Goal: Task Accomplishment & Management: Use online tool/utility

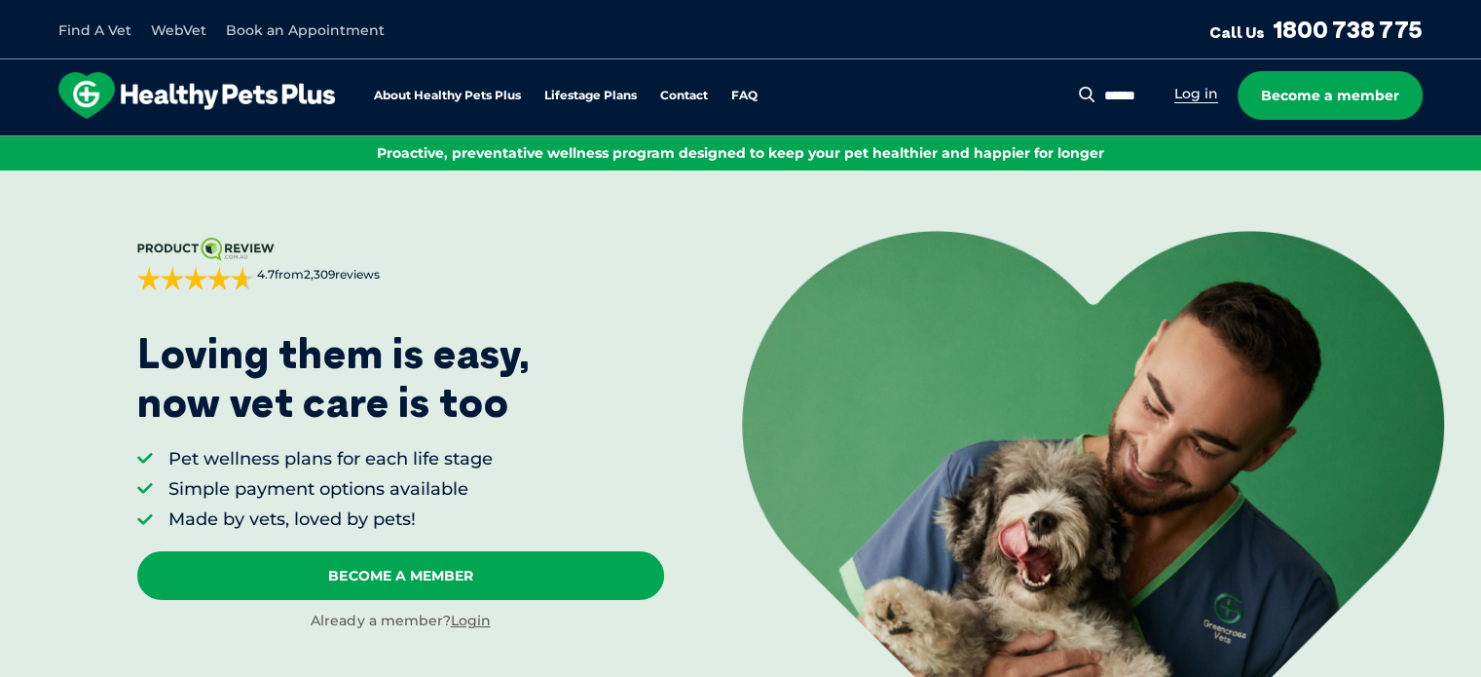
click at [1205, 92] on link "Log in" at bounding box center [1196, 94] width 44 height 18
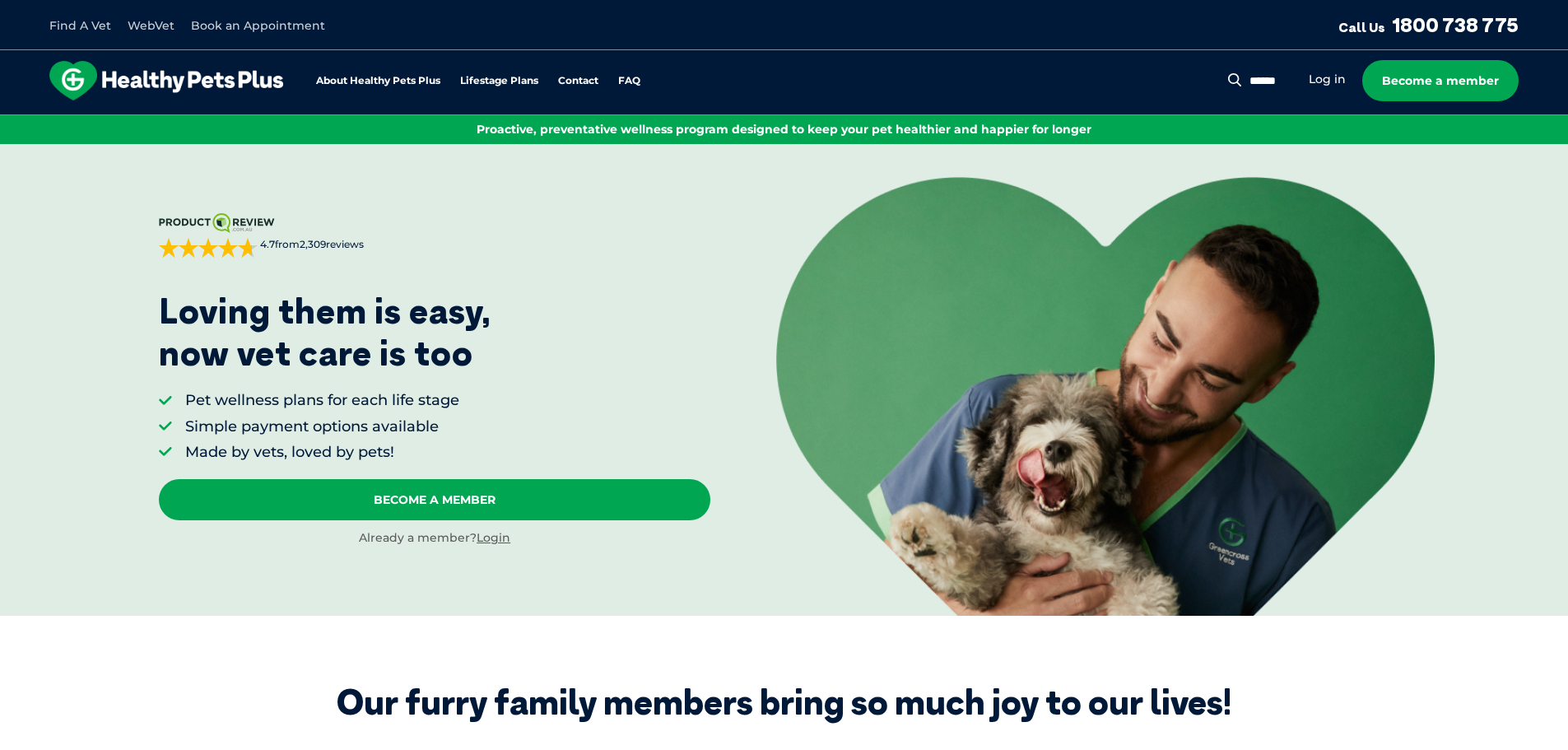
click at [199, 68] on img at bounding box center [166, 80] width 234 height 40
click at [140, 17] on li "WebVet" at bounding box center [150, 25] width 46 height 19
click at [141, 19] on link "WebVet" at bounding box center [150, 25] width 46 height 15
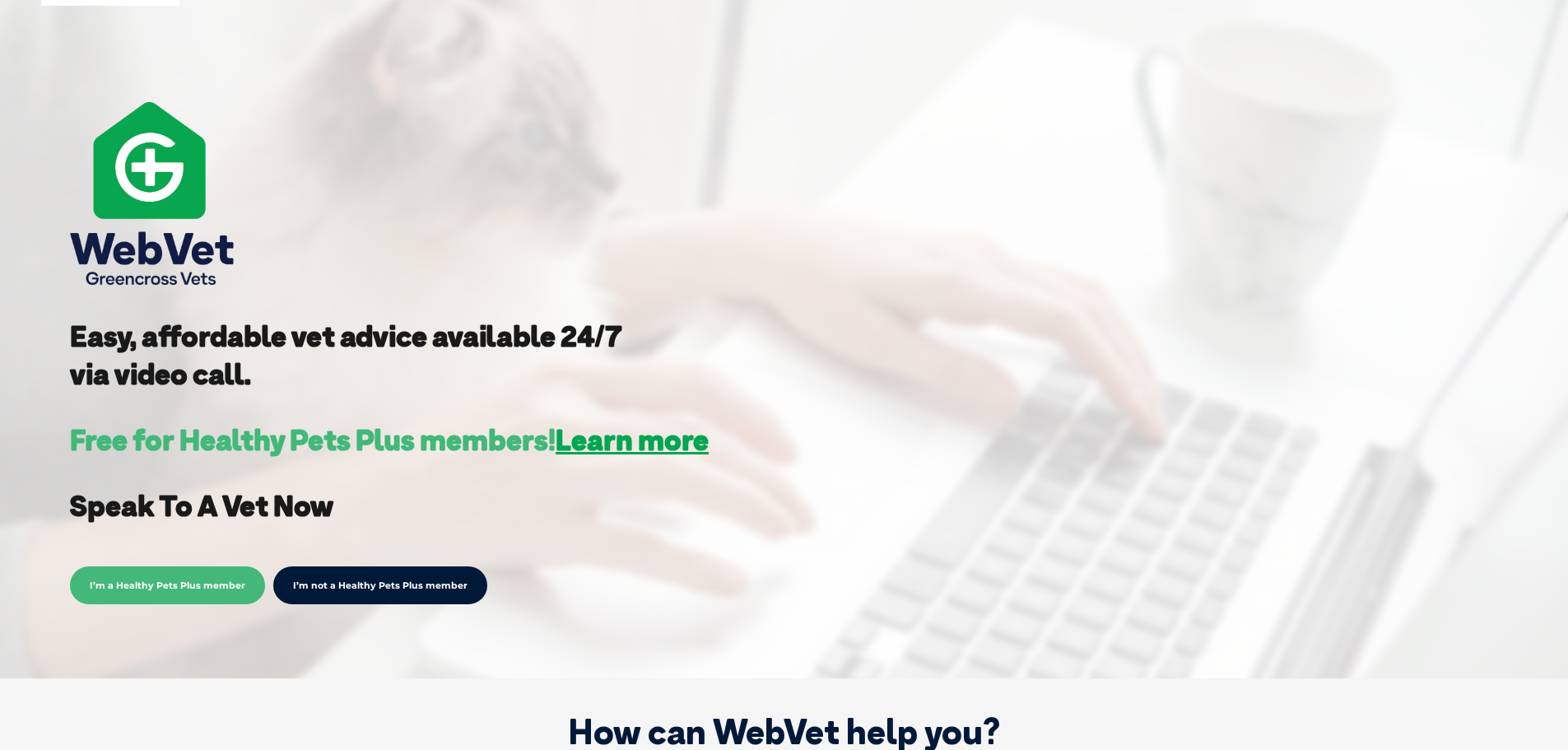
scroll to position [165, 0]
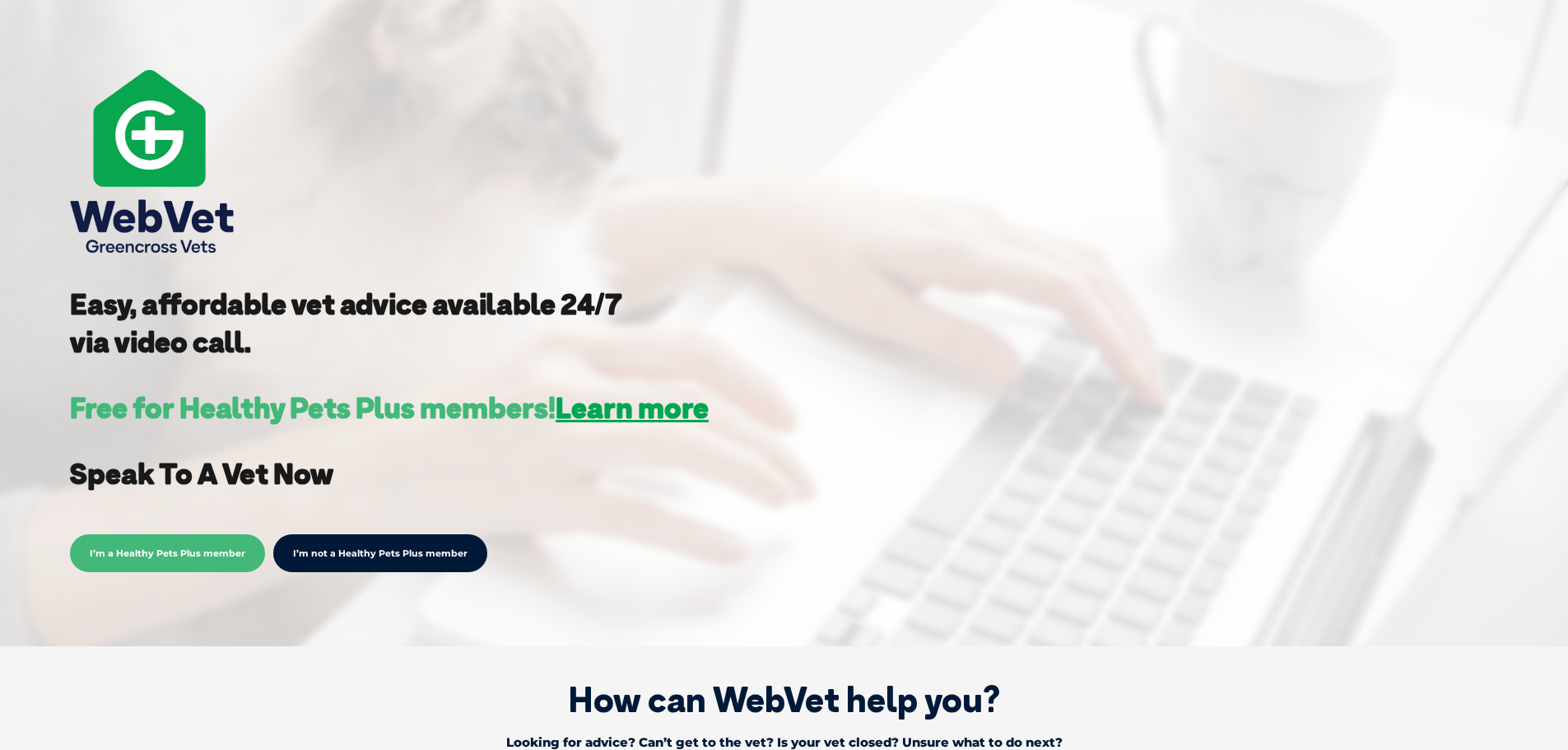
click at [175, 555] on span "I’m a Healthy Pets Plus member" at bounding box center [167, 553] width 195 height 38
